Goal: Task Accomplishment & Management: Manage account settings

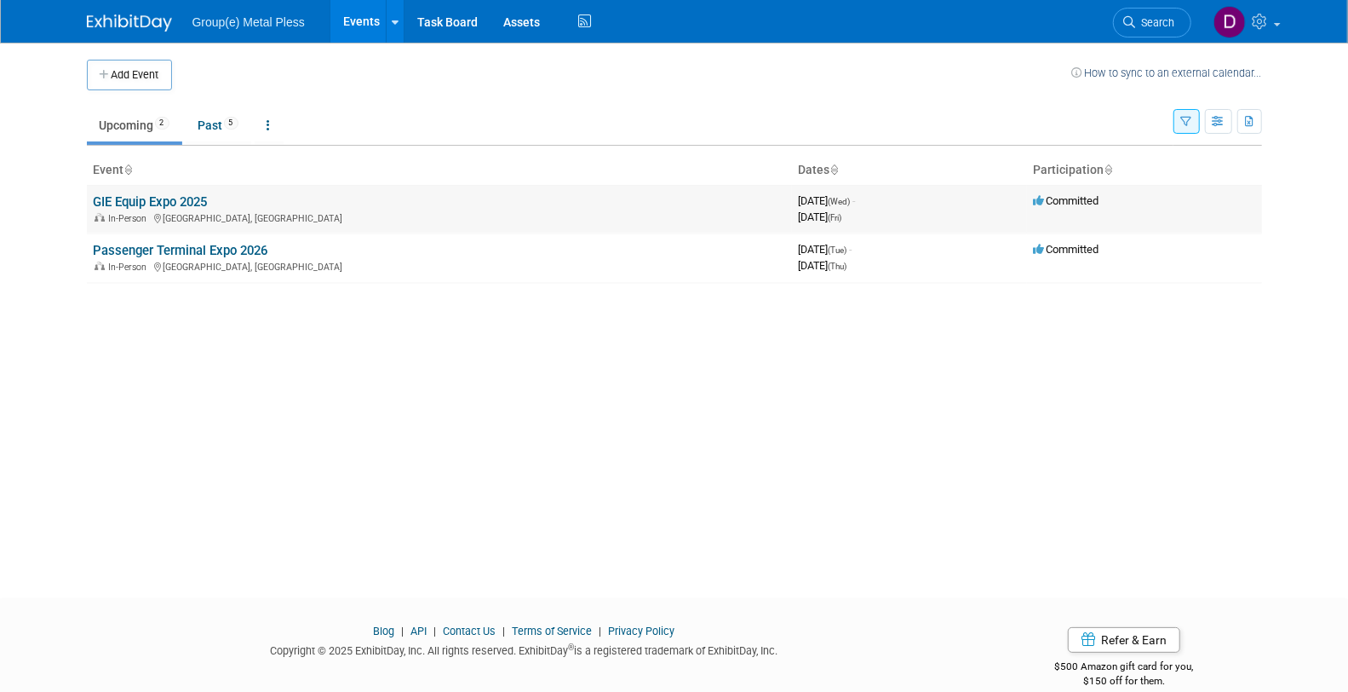
click at [148, 198] on link "GIE Equip Expo 2025" at bounding box center [151, 201] width 114 height 15
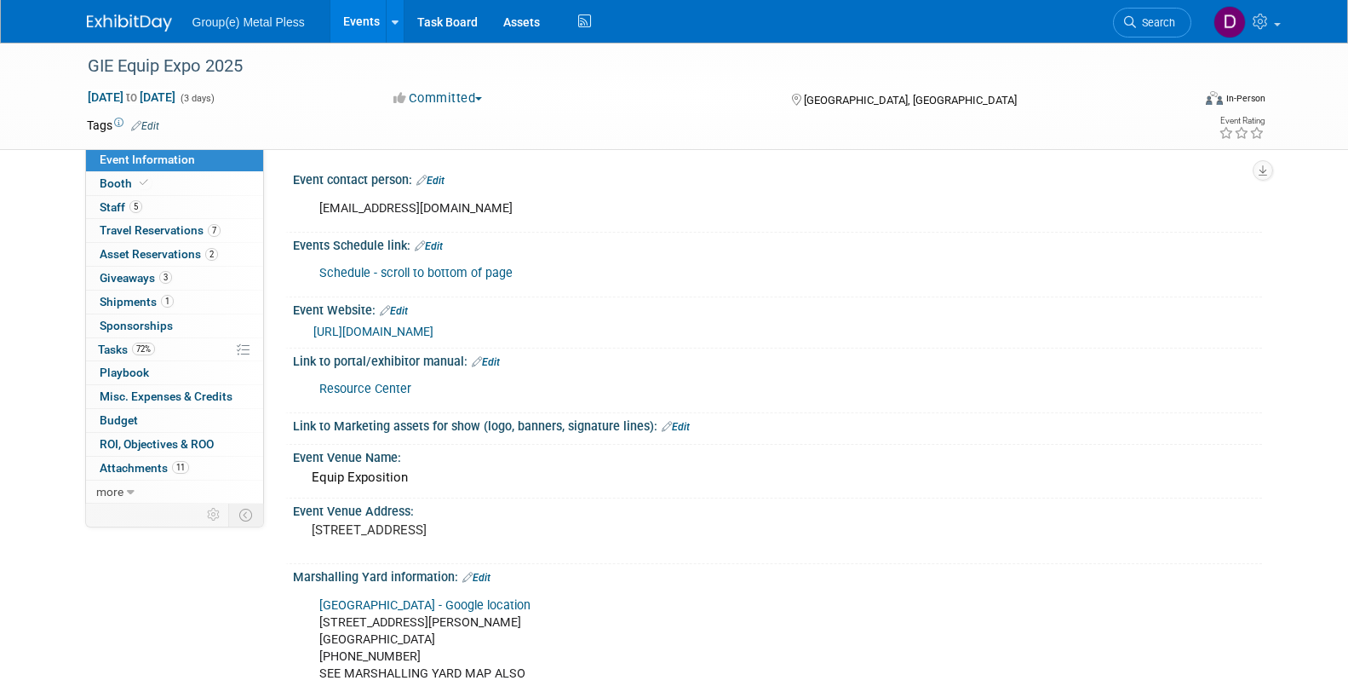
select select "Storm Equipment"
click at [132, 486] on icon at bounding box center [131, 492] width 8 height 12
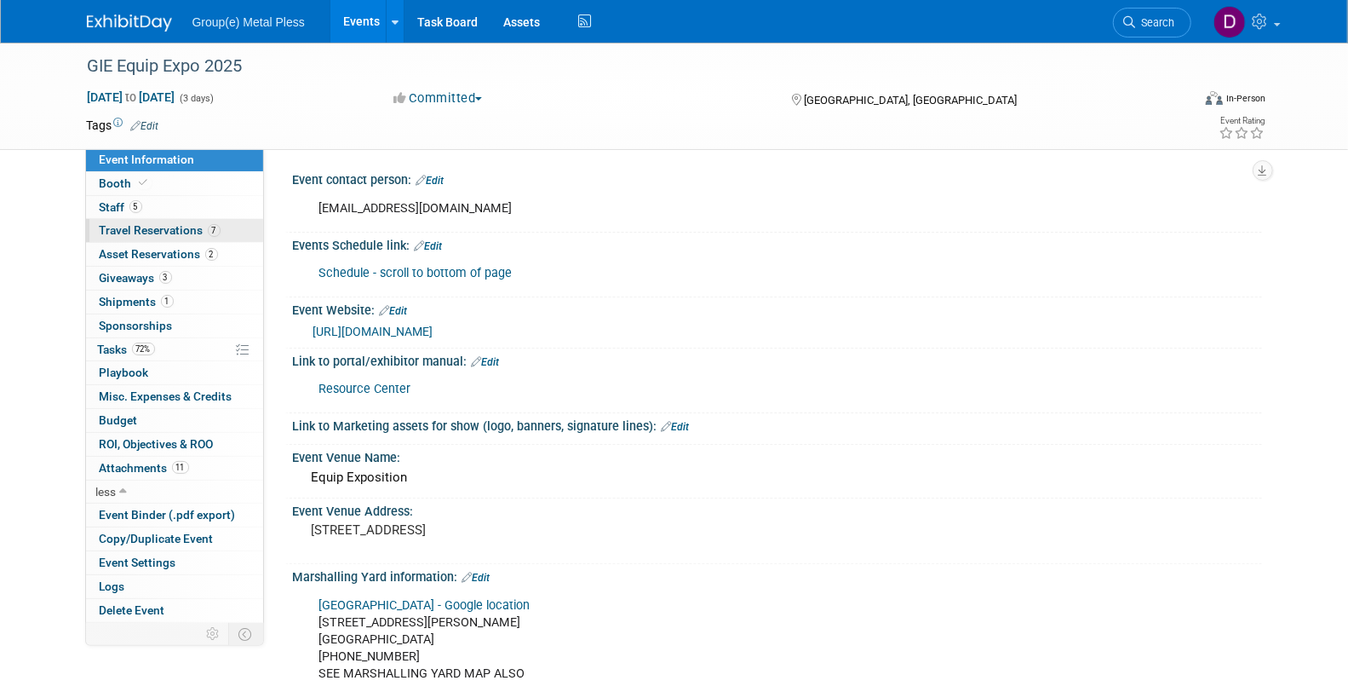
click at [154, 224] on span "Travel Reservations 7" at bounding box center [160, 230] width 121 height 14
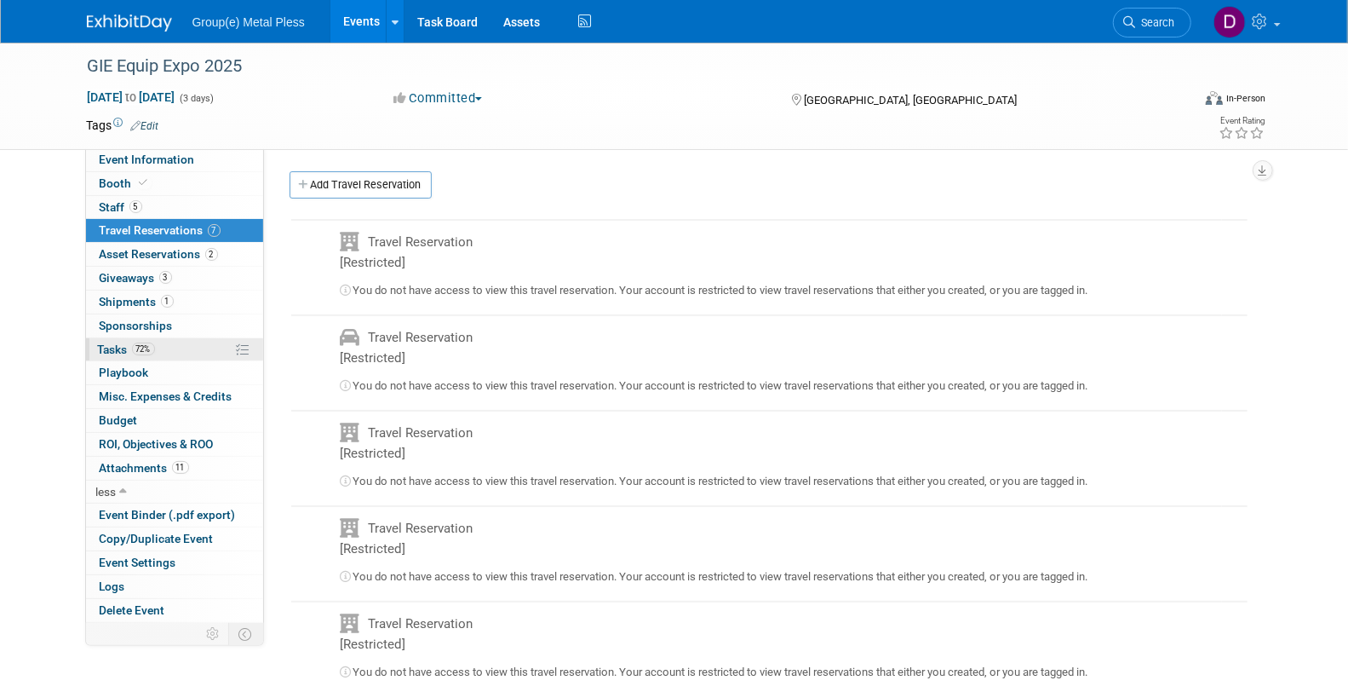
click at [141, 348] on span "72%" at bounding box center [143, 348] width 23 height 13
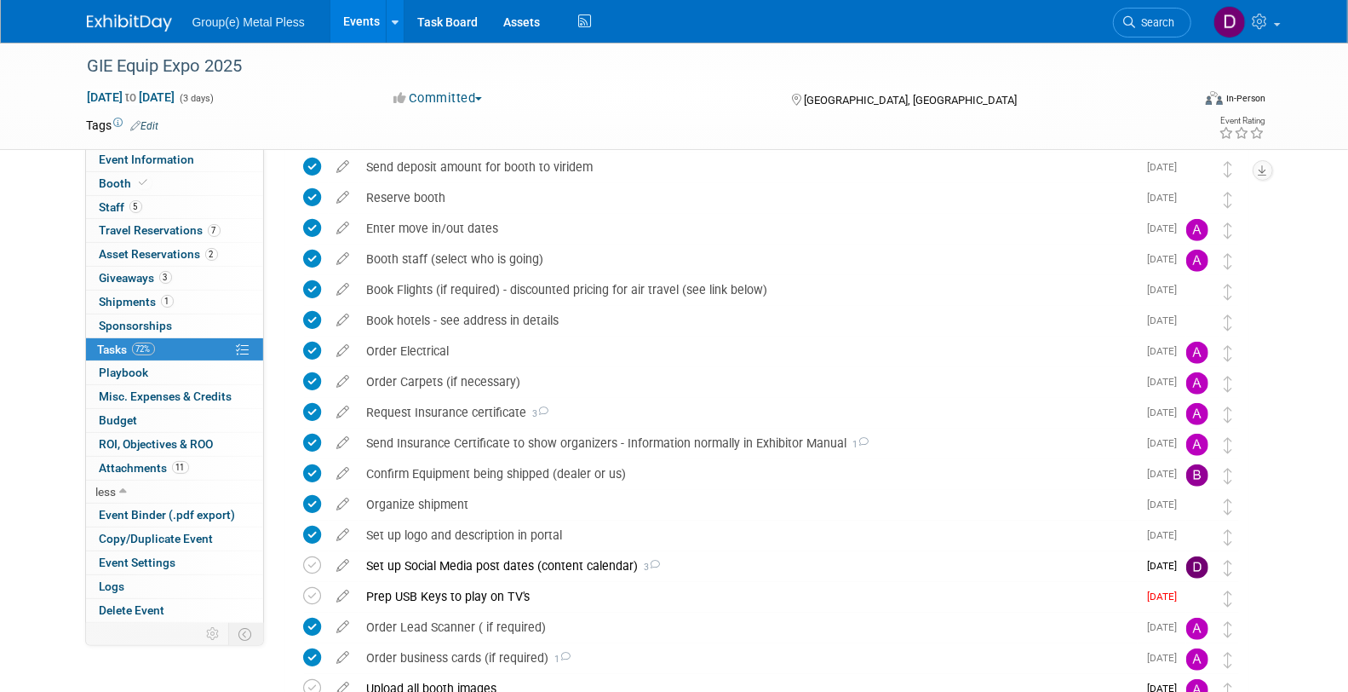
scroll to position [728, 0]
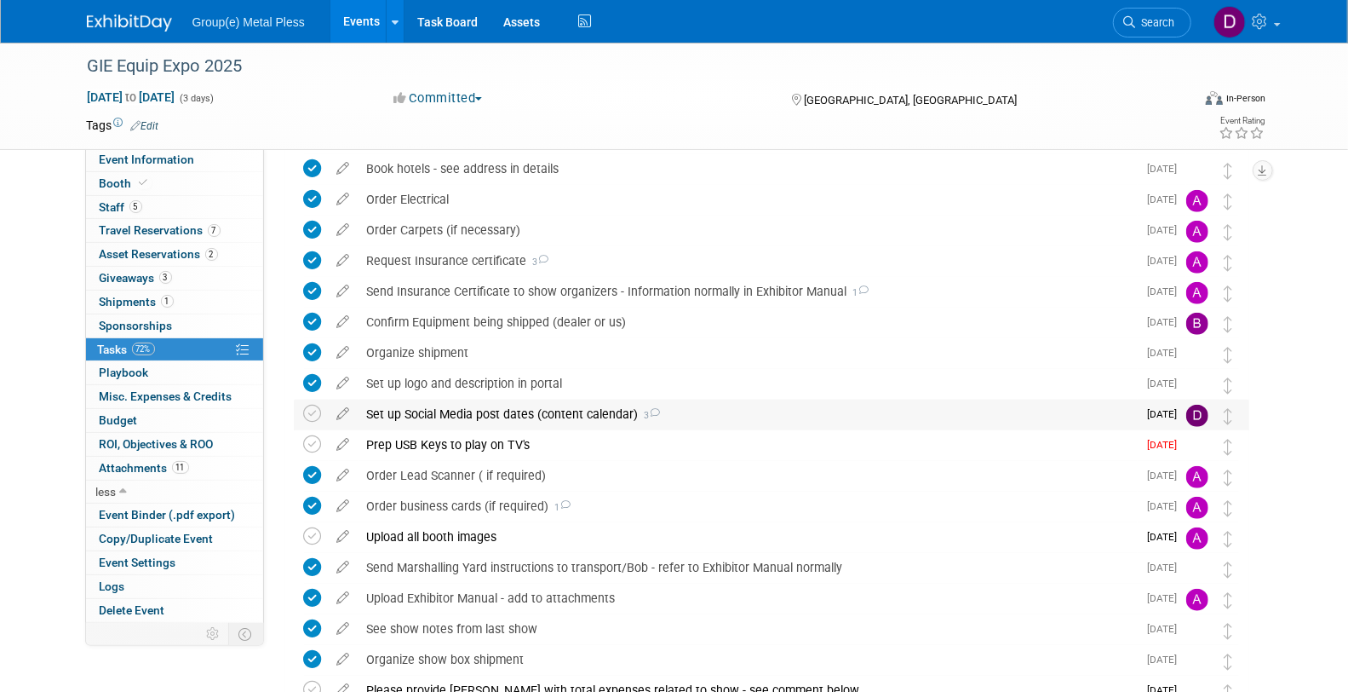
click at [592, 413] on div "Set up Social Media post dates (content calendar) 3" at bounding box center [748, 413] width 779 height 29
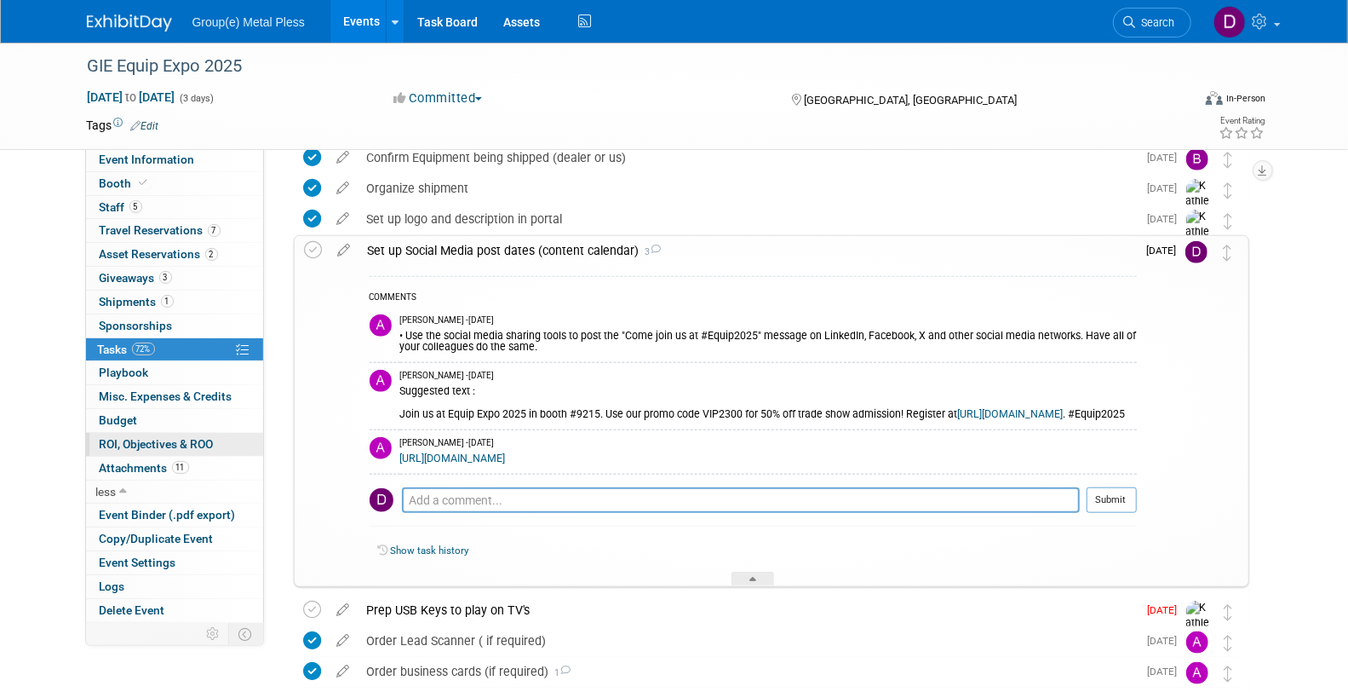
scroll to position [891, 0]
click at [140, 156] on span "Event Information" at bounding box center [147, 159] width 95 height 14
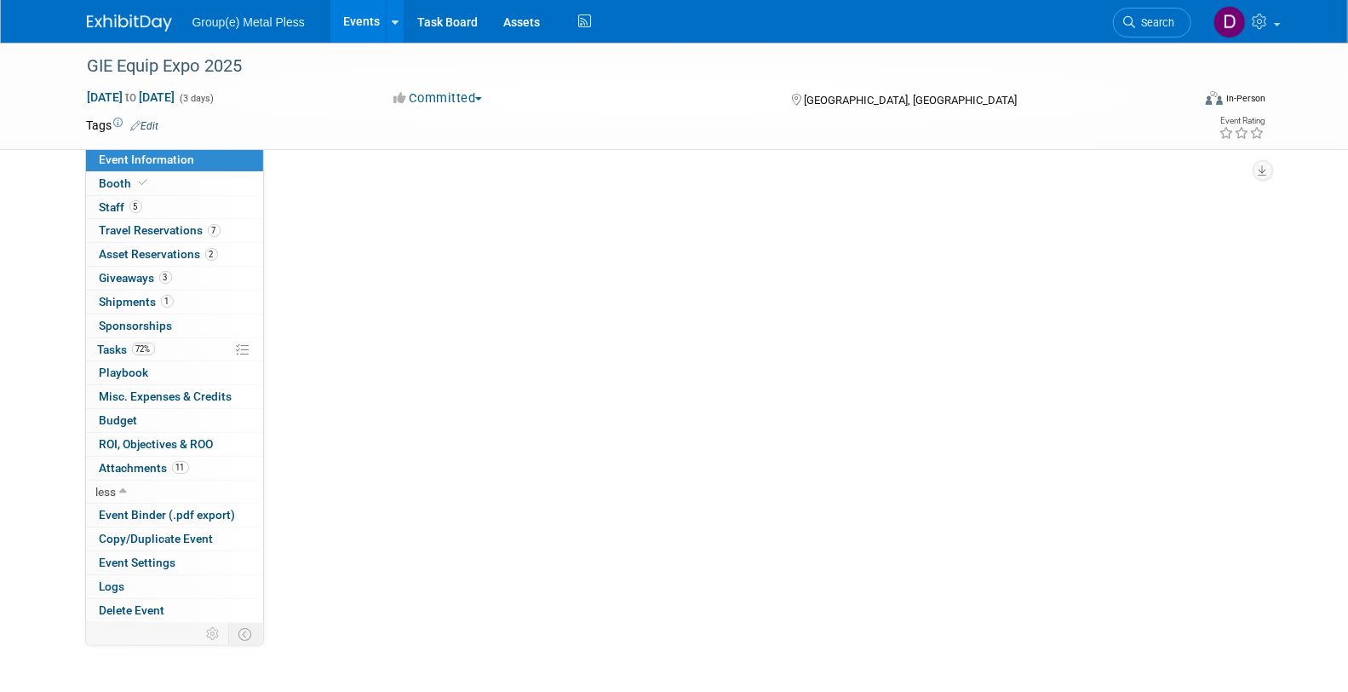
select select "Storm Equipment"
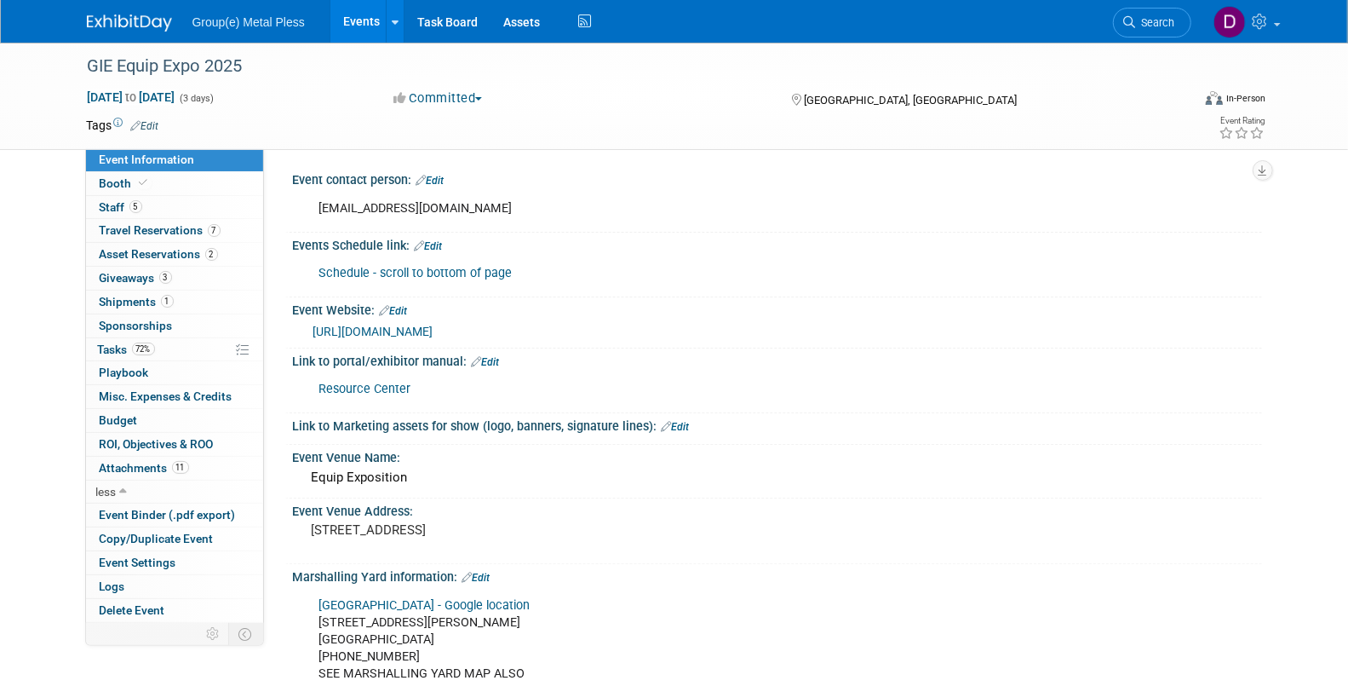
click at [388, 385] on link "Resource Center" at bounding box center [365, 389] width 92 height 14
click at [380, 325] on link "https://www.equipexposition.com/" at bounding box center [373, 332] width 120 height 14
click at [127, 344] on span "Tasks 72%" at bounding box center [126, 349] width 57 height 14
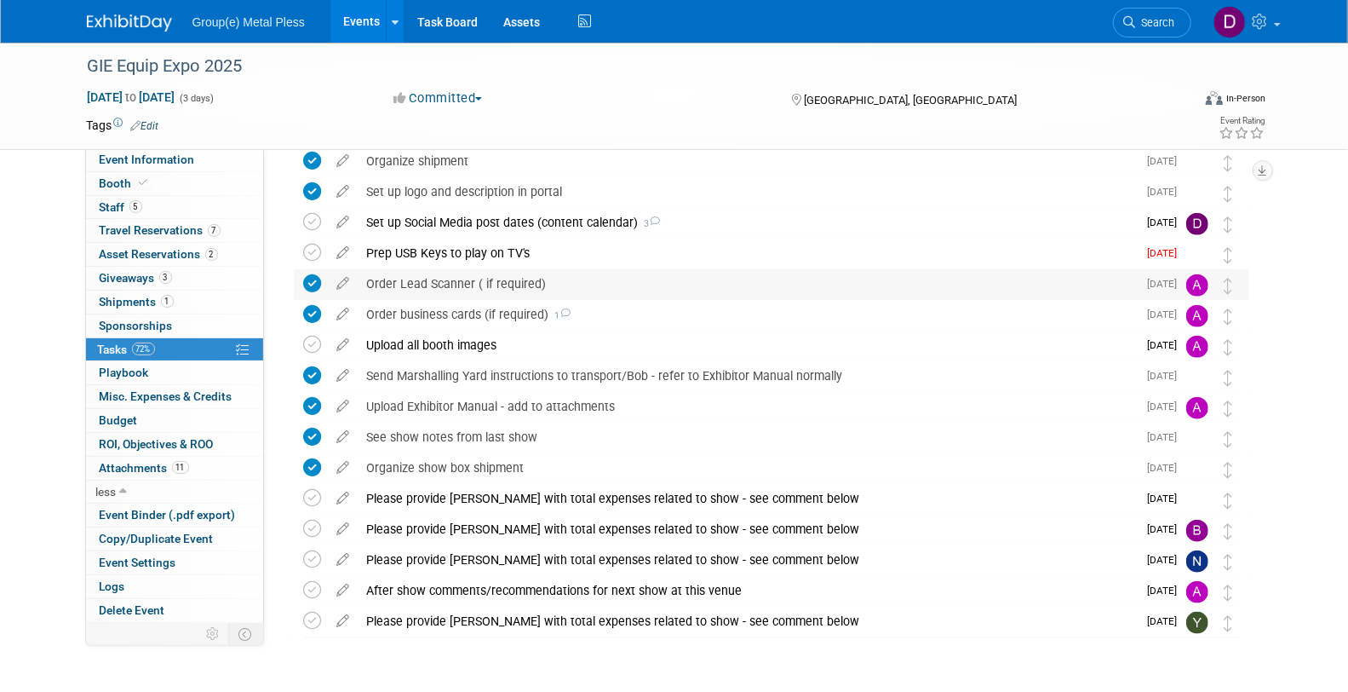
scroll to position [921, 0]
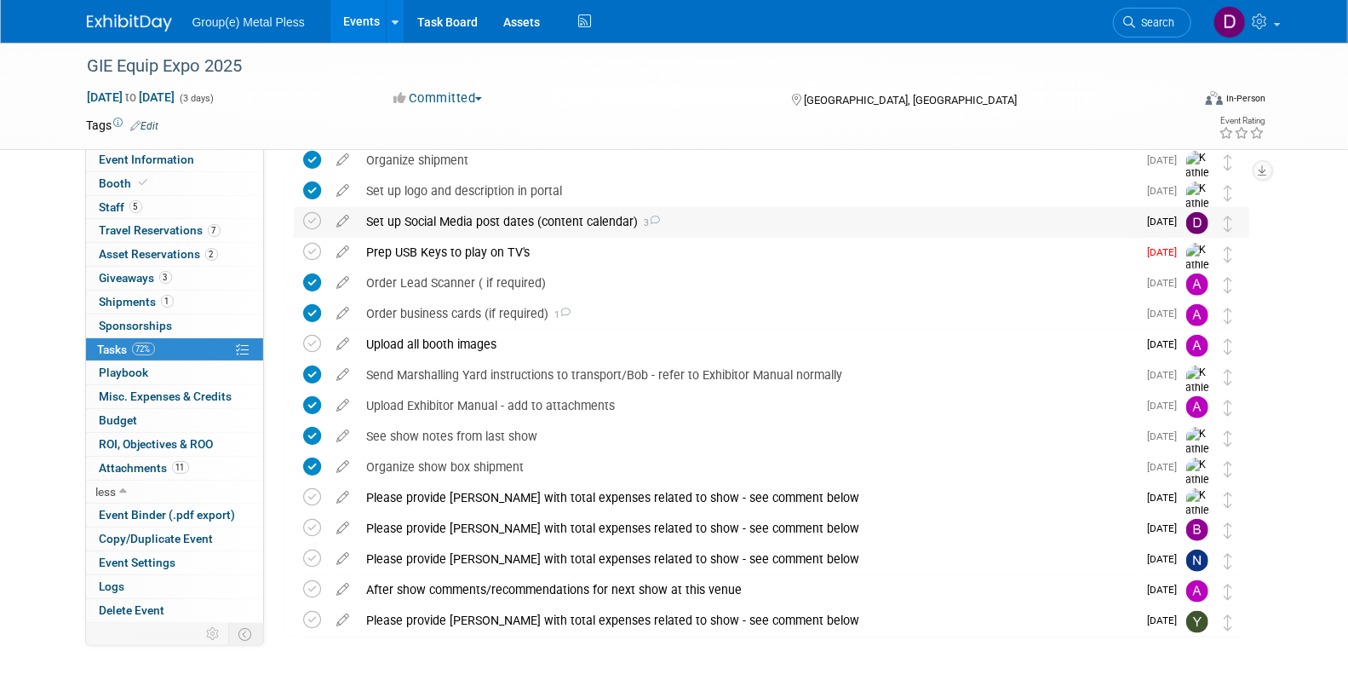
click at [545, 215] on div "Set up Social Media post dates (content calendar) 3" at bounding box center [748, 221] width 779 height 29
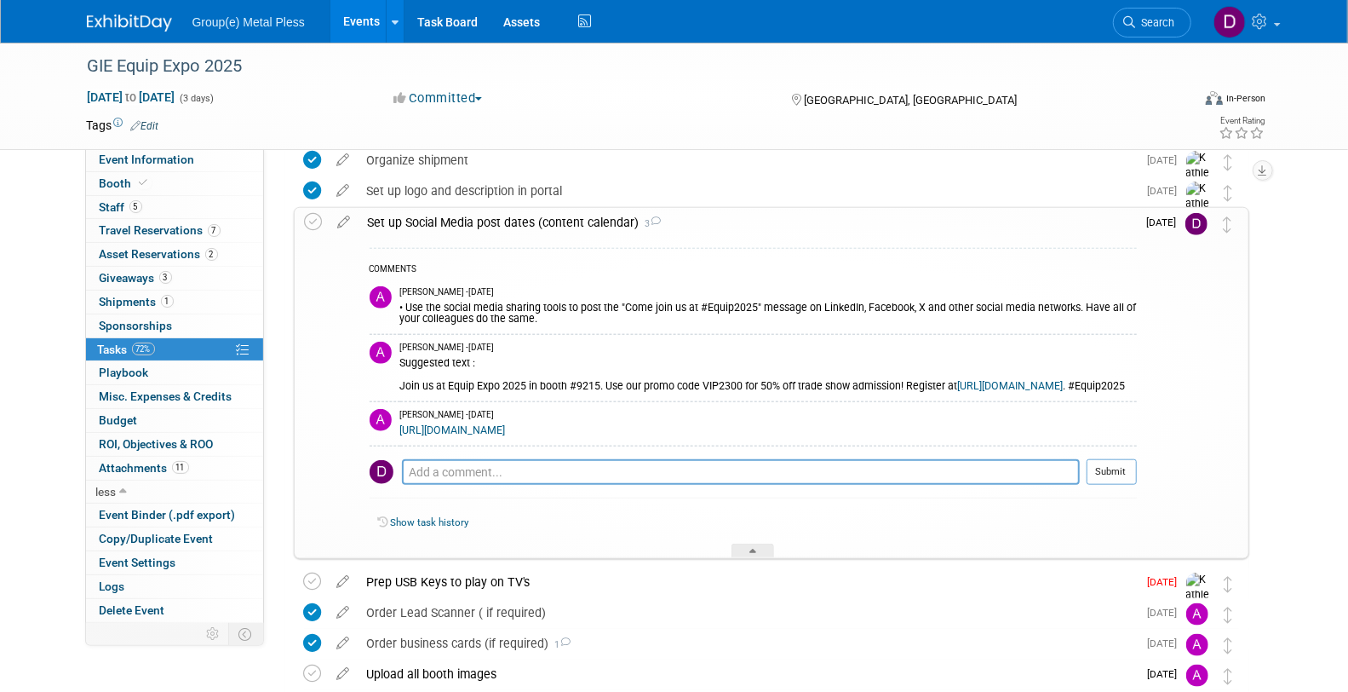
click at [492, 436] on link "https://vipguestinvites.com/s/2300/equip_expo_2025" at bounding box center [453, 430] width 106 height 12
